Goal: Task Accomplishment & Management: Complete application form

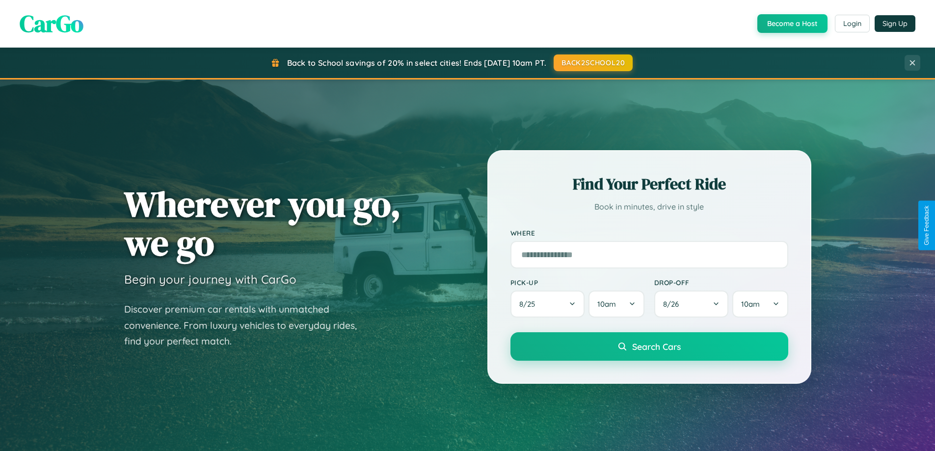
scroll to position [423, 0]
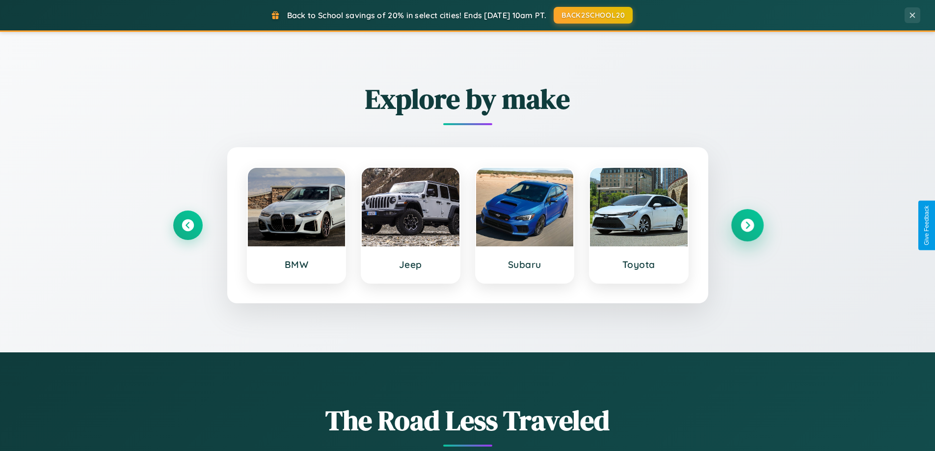
click at [747, 225] on icon at bounding box center [747, 225] width 13 height 13
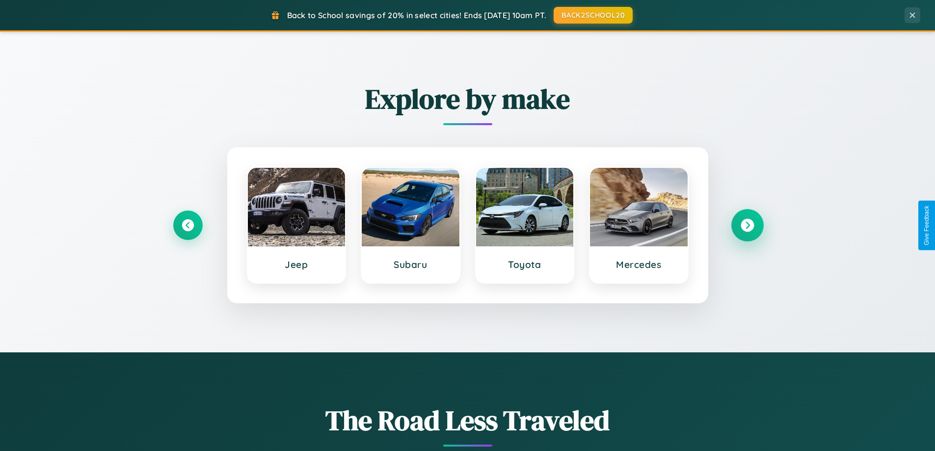
click at [747, 225] on icon at bounding box center [747, 225] width 13 height 13
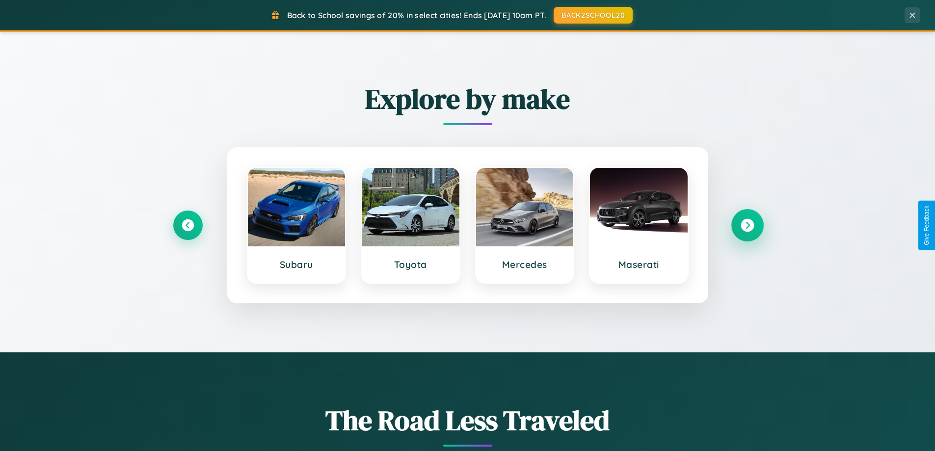
click at [747, 225] on icon at bounding box center [747, 225] width 13 height 13
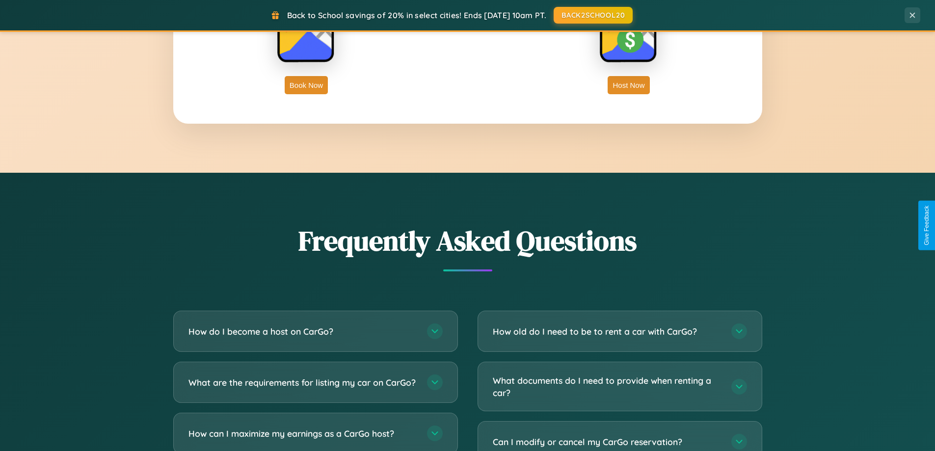
scroll to position [1888, 0]
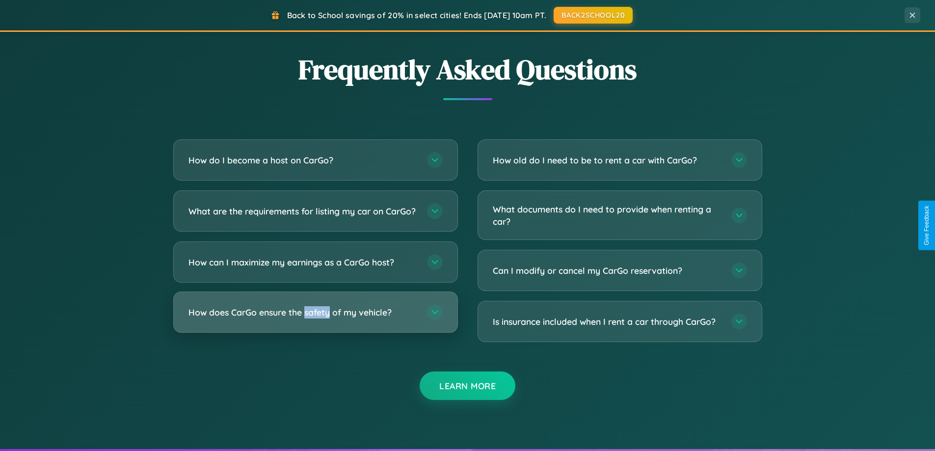
click at [315, 318] on h3 "How does CarGo ensure the safety of my vehicle?" at bounding box center [302, 312] width 229 height 12
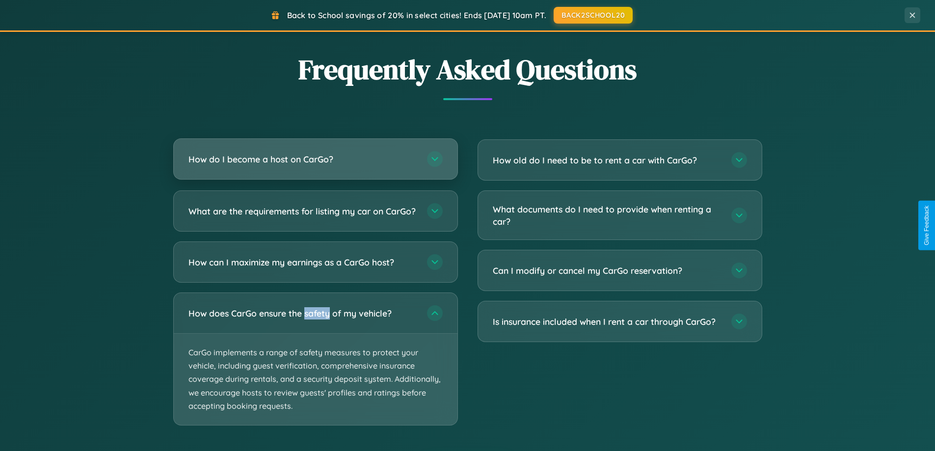
click at [315, 159] on h3 "How do I become a host on CarGo?" at bounding box center [302, 159] width 229 height 12
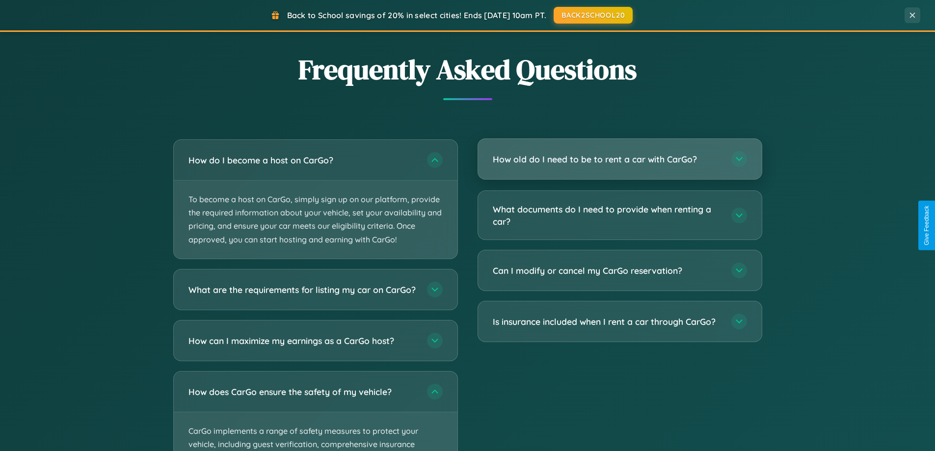
click at [619, 160] on h3 "How old do I need to be to rent a car with CarGo?" at bounding box center [607, 159] width 229 height 12
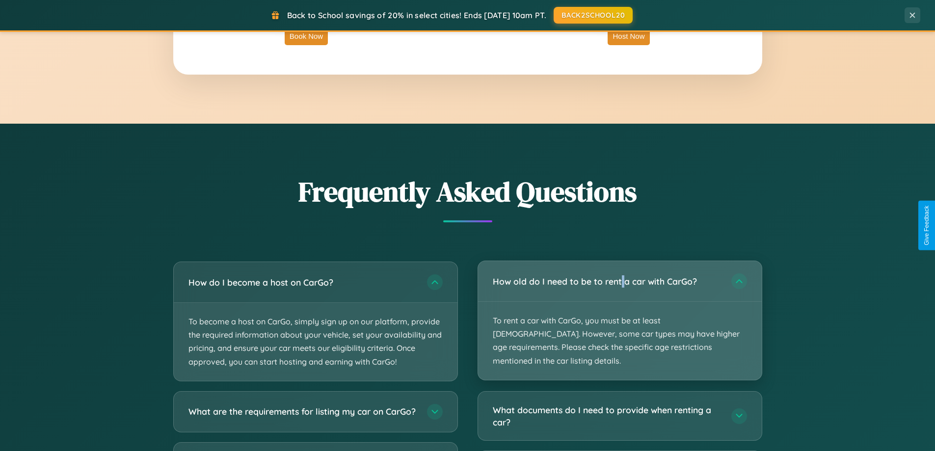
scroll to position [1577, 0]
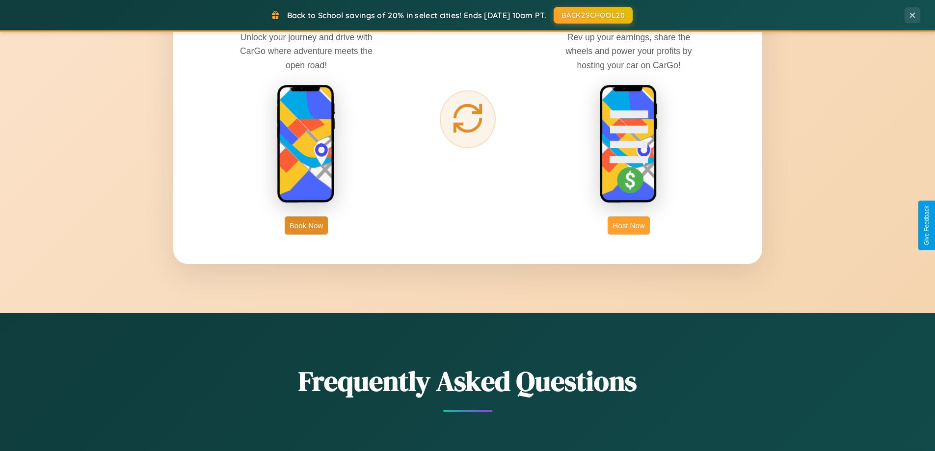
click at [629, 225] on button "Host Now" at bounding box center [629, 225] width 42 height 18
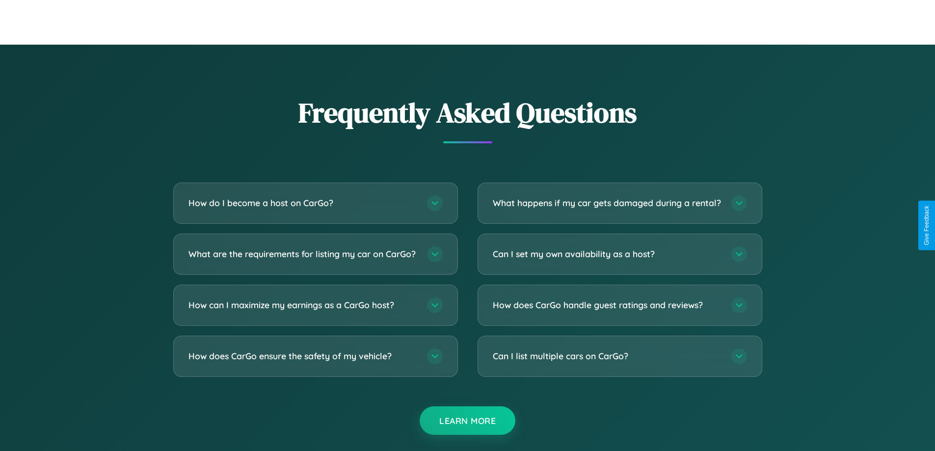
scroll to position [1327, 0]
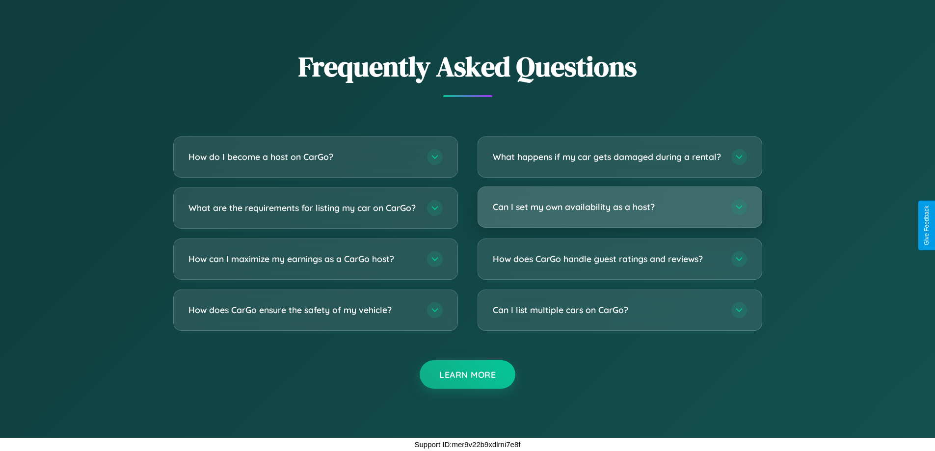
click at [619, 207] on h3 "Can I set my own availability as a host?" at bounding box center [607, 207] width 229 height 12
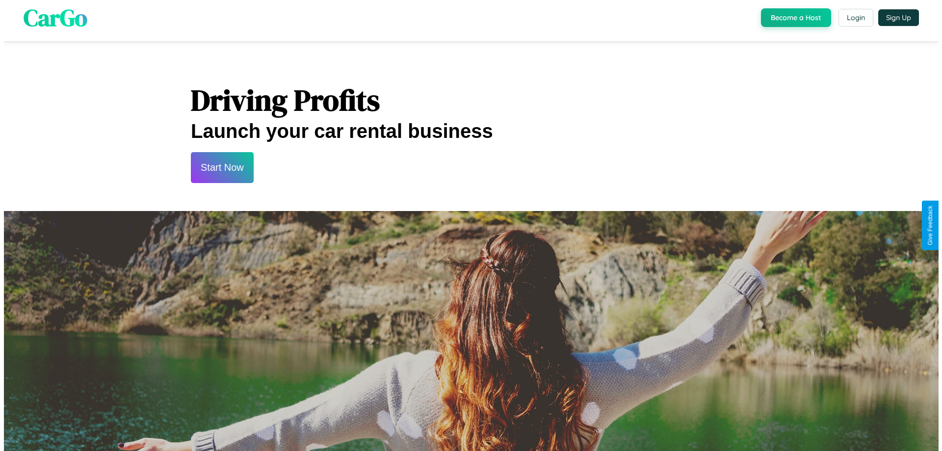
scroll to position [0, 0]
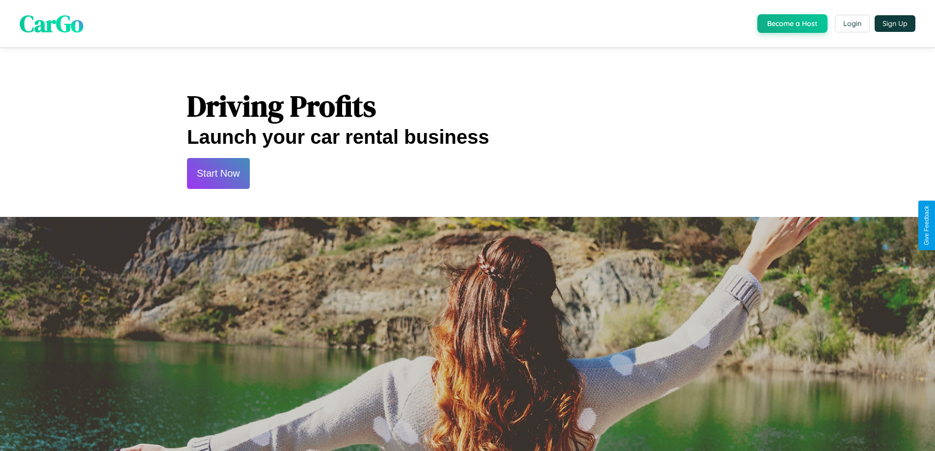
click at [218, 173] on button "Start Now" at bounding box center [218, 173] width 63 height 31
